Goal: Information Seeking & Learning: Learn about a topic

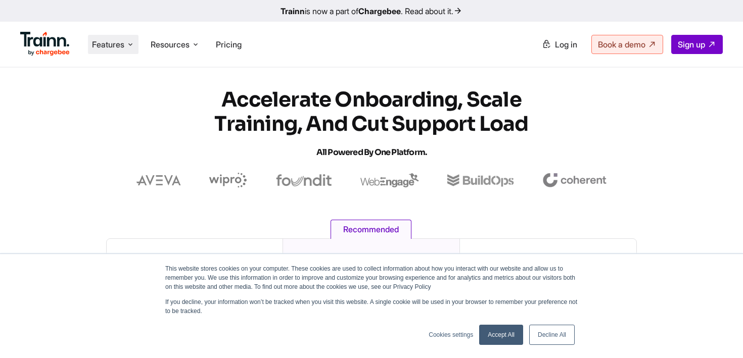
click at [125, 47] on li "Features Product Videos Create product & how-to videos in multiple languages. G…" at bounding box center [113, 44] width 51 height 19
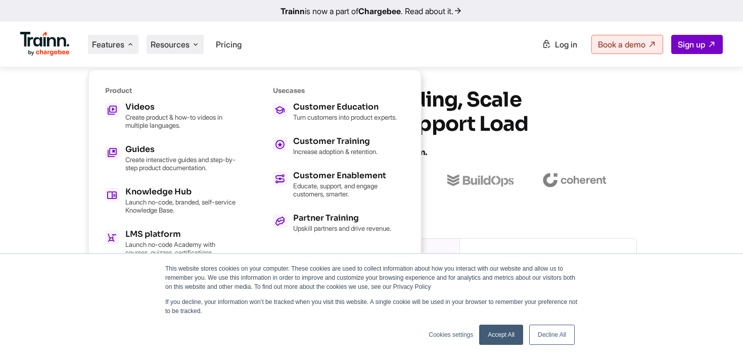
click at [168, 45] on span "Resources" at bounding box center [170, 44] width 39 height 11
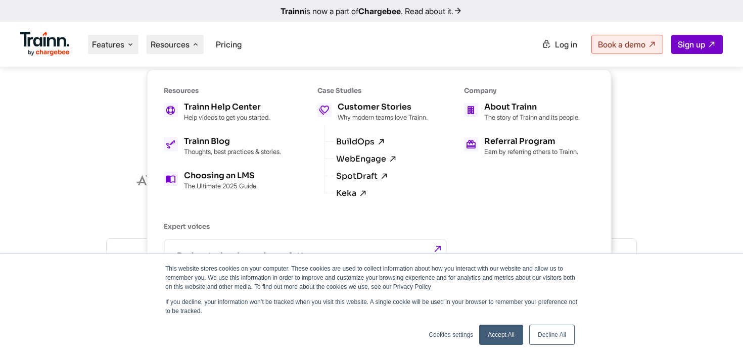
click at [117, 46] on span "Features" at bounding box center [108, 44] width 32 height 11
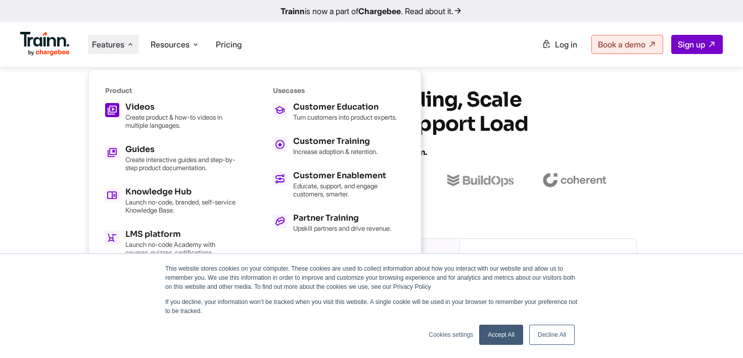
click at [167, 121] on p "Create product & how-to videos in multiple languages." at bounding box center [180, 121] width 111 height 16
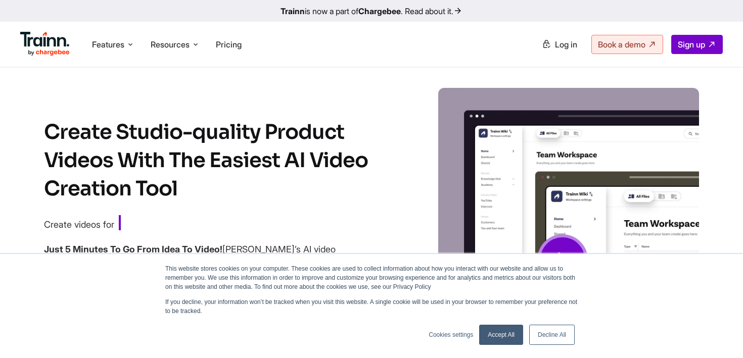
click at [111, 55] on ul "Features Product Videos Create product & how-to videos in multiple languages. G…" at bounding box center [195, 44] width 351 height 29
click at [126, 35] on li "Features Product Videos Create product & how-to videos in multiple languages. G…" at bounding box center [113, 44] width 51 height 19
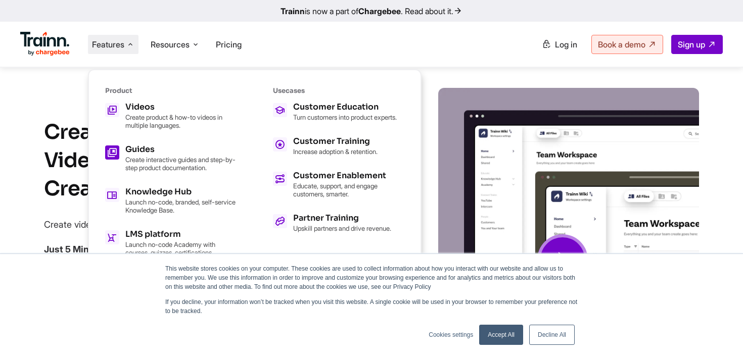
click at [141, 148] on h5 "Guides" at bounding box center [180, 150] width 111 height 8
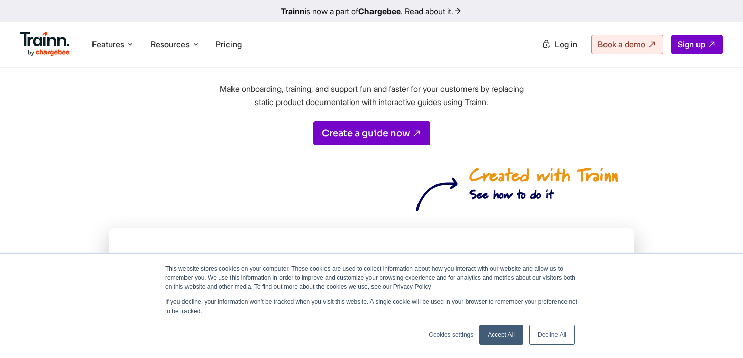
scroll to position [129, 0]
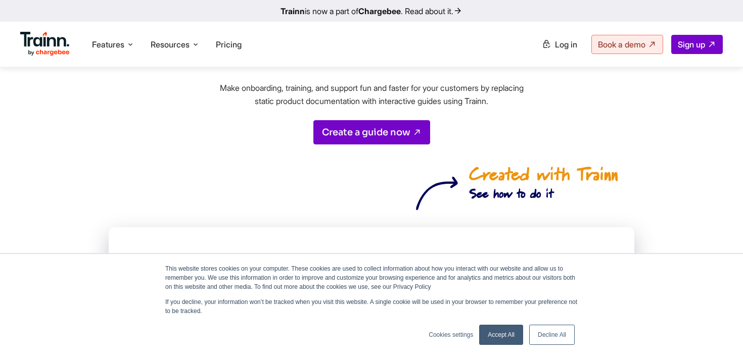
click at [499, 344] on link "Accept All" at bounding box center [501, 335] width 44 height 20
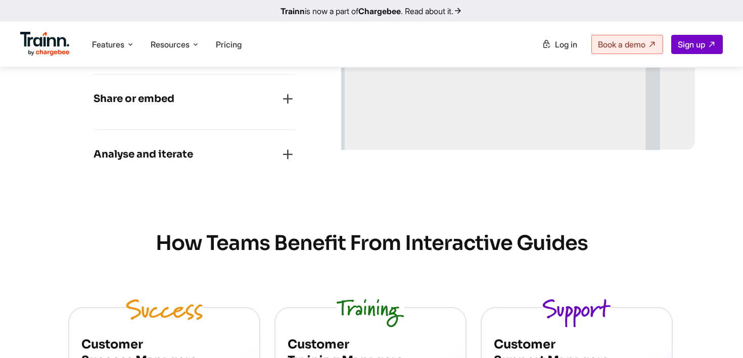
scroll to position [586, 0]
